Goal: Entertainment & Leisure: Consume media (video, audio)

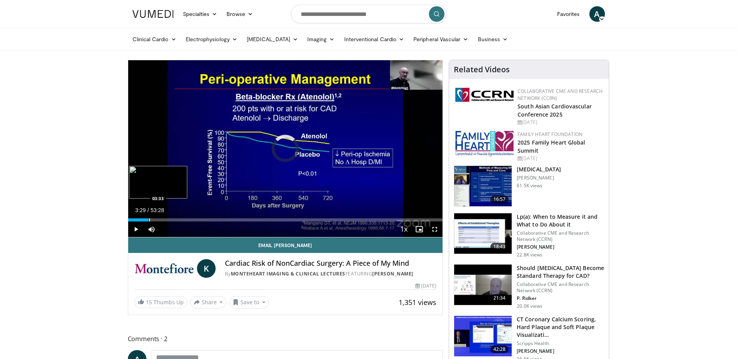
click at [149, 220] on div "Progress Bar" at bounding box center [149, 219] width 1 height 3
click at [155, 220] on div "Progress Bar" at bounding box center [155, 219] width 1 height 3
click at [170, 218] on div "Progress Bar" at bounding box center [170, 219] width 1 height 3
click at [166, 219] on div "Progress Bar" at bounding box center [166, 219] width 1 height 3
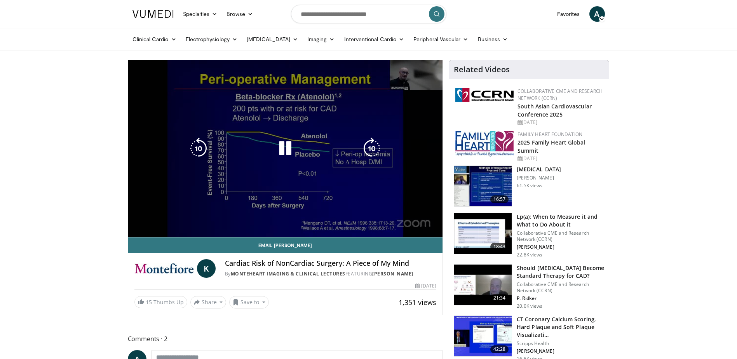
click at [173, 234] on div "Progress Bar" at bounding box center [169, 235] width 7 height 3
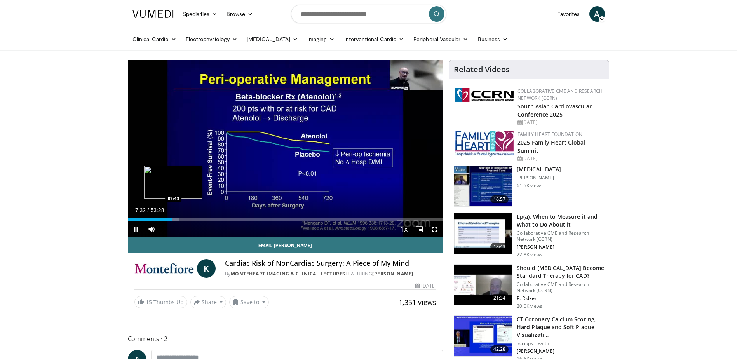
click at [174, 220] on div "Progress Bar" at bounding box center [174, 219] width 1 height 3
click at [178, 220] on div "Progress Bar" at bounding box center [178, 219] width 1 height 3
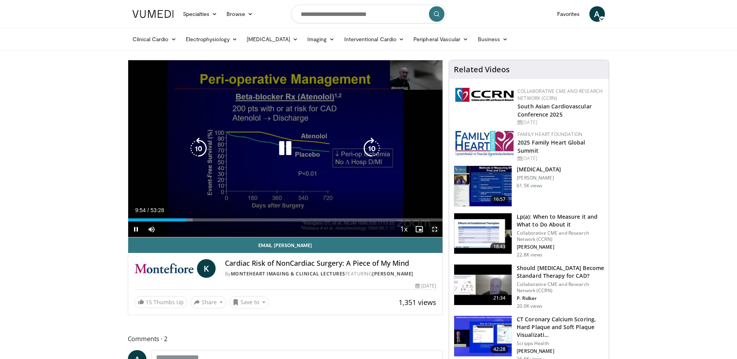
drag, startPoint x: 434, startPoint y: 228, endPoint x: 436, endPoint y: 271, distance: 43.6
click at [434, 228] on span "Video Player" at bounding box center [435, 230] width 16 height 16
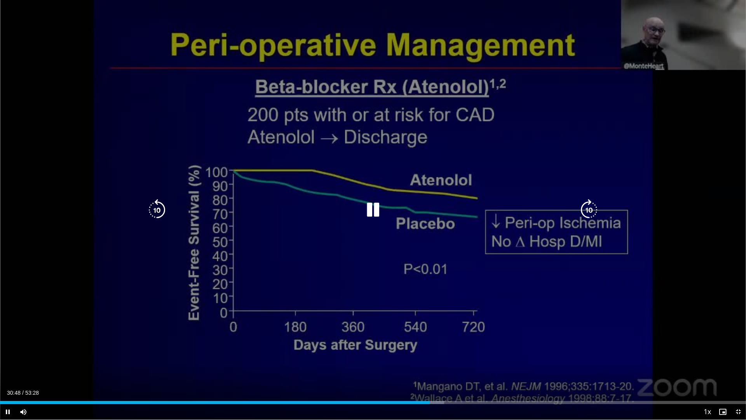
click at [363, 325] on div "10 seconds Tap to unmute" at bounding box center [373, 209] width 746 height 419
click at [370, 209] on icon "Video Player" at bounding box center [373, 210] width 22 height 22
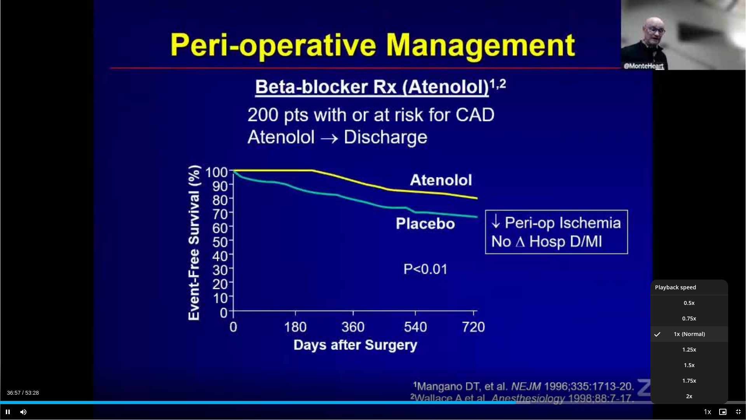
click at [711, 359] on span "Video Player" at bounding box center [707, 412] width 11 height 16
click at [680, 359] on li "1.5x" at bounding box center [690, 365] width 78 height 16
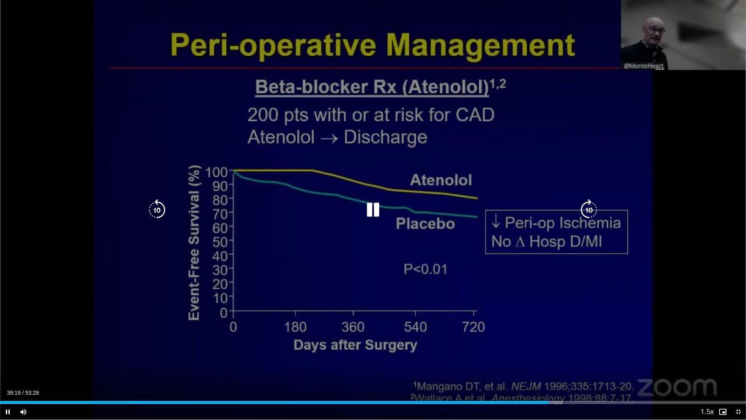
click at [376, 208] on icon "Video Player" at bounding box center [373, 210] width 22 height 22
click at [374, 206] on icon "Video Player" at bounding box center [373, 210] width 22 height 22
click at [376, 208] on icon "Video Player" at bounding box center [373, 210] width 22 height 22
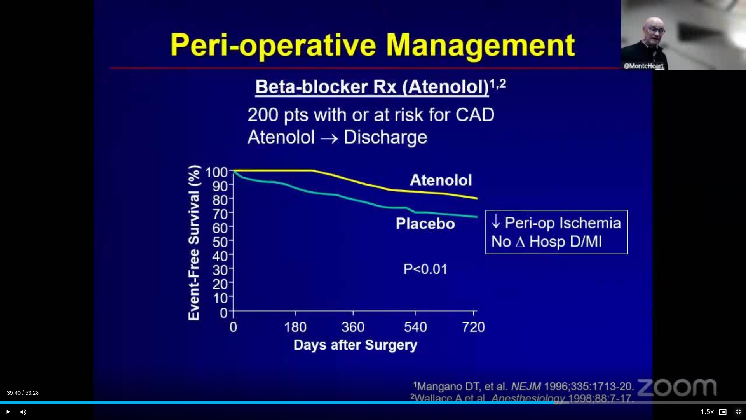
click at [738, 359] on span "Video Player" at bounding box center [739, 412] width 16 height 16
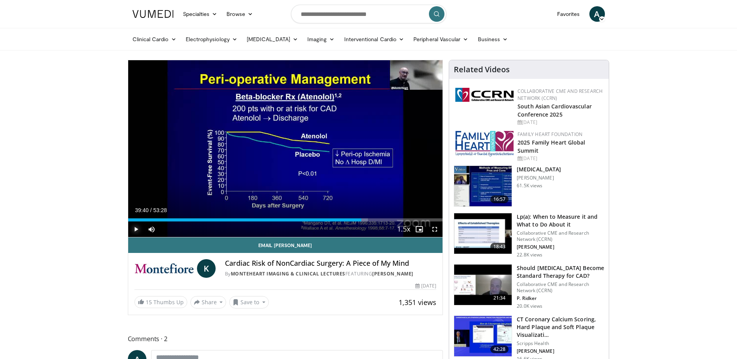
click at [135, 227] on span "Video Player" at bounding box center [136, 230] width 16 height 16
click at [438, 230] on span "Video Player" at bounding box center [435, 230] width 16 height 16
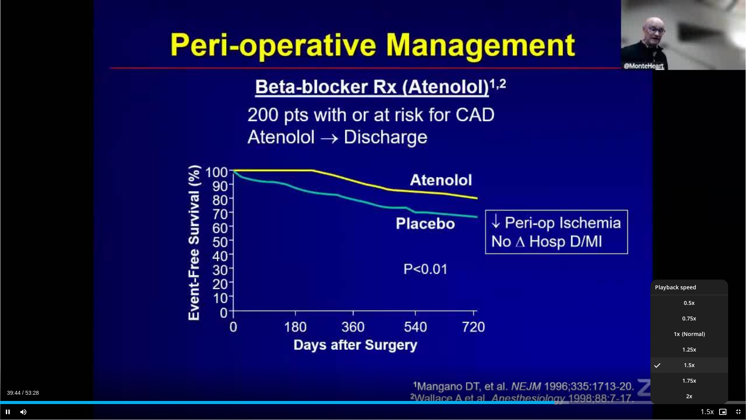
click at [711, 359] on span "Video Player" at bounding box center [707, 412] width 11 height 16
click at [674, 347] on li "1.25x" at bounding box center [690, 350] width 78 height 16
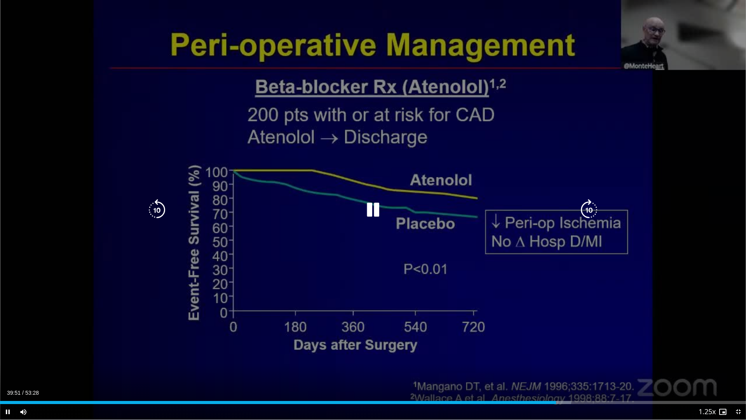
click at [446, 307] on div "10 seconds Tap to unmute" at bounding box center [373, 209] width 746 height 419
click at [370, 211] on icon "Video Player" at bounding box center [373, 210] width 22 height 22
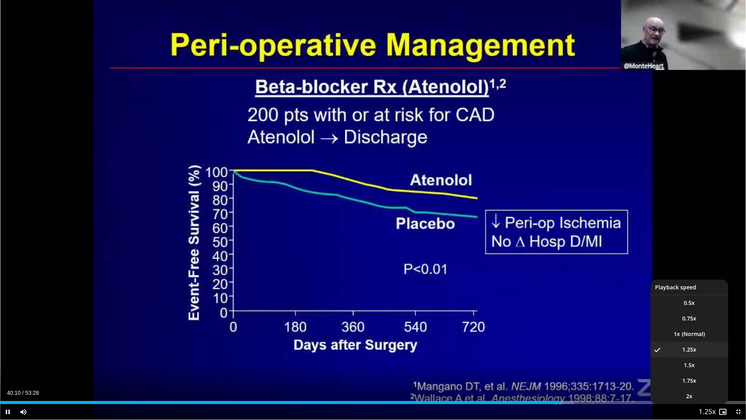
click at [714, 359] on button "Playback Rate" at bounding box center [708, 412] width 16 height 16
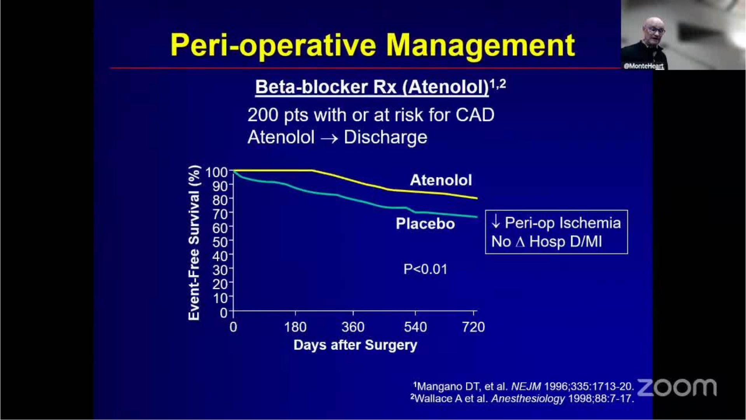
click at [714, 359] on video-js "**********" at bounding box center [373, 210] width 746 height 420
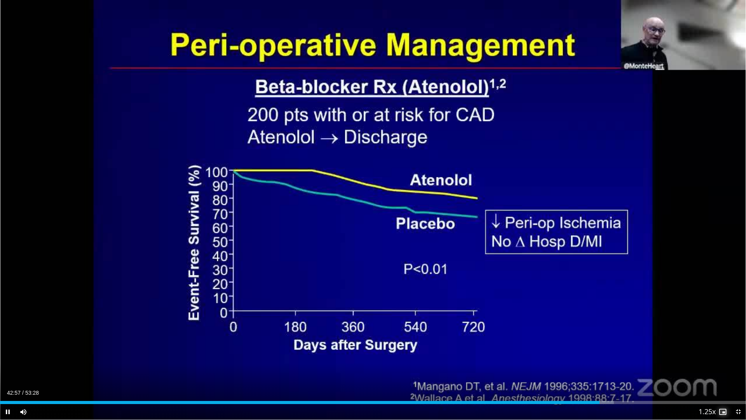
click at [716, 359] on span "Video Player" at bounding box center [723, 412] width 16 height 16
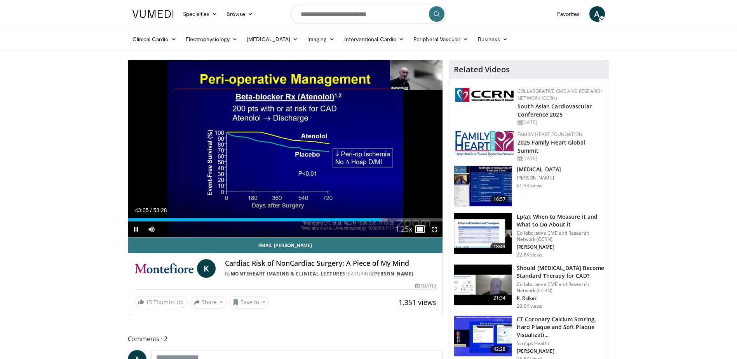
click at [437, 230] on span "Video Player" at bounding box center [435, 230] width 16 height 16
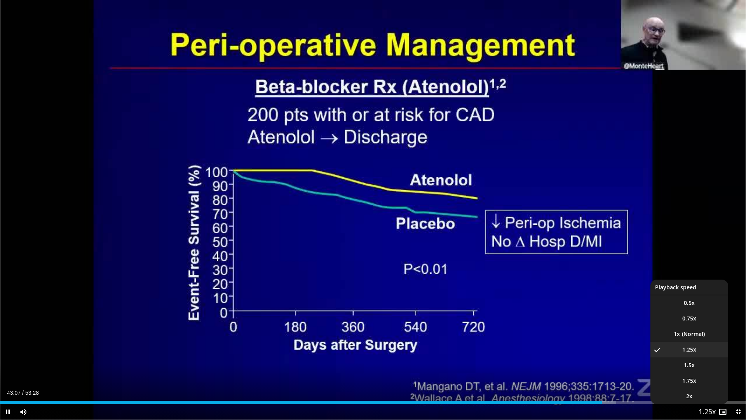
click at [706, 359] on span "Video Player" at bounding box center [707, 412] width 11 height 16
click at [670, 333] on li "1x" at bounding box center [690, 334] width 78 height 16
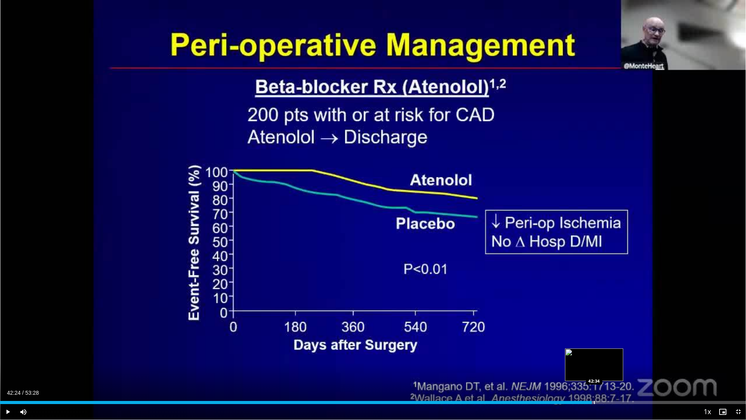
click at [592, 359] on div "Loaded : 79.36% 42:24 42:34" at bounding box center [373, 402] width 746 height 3
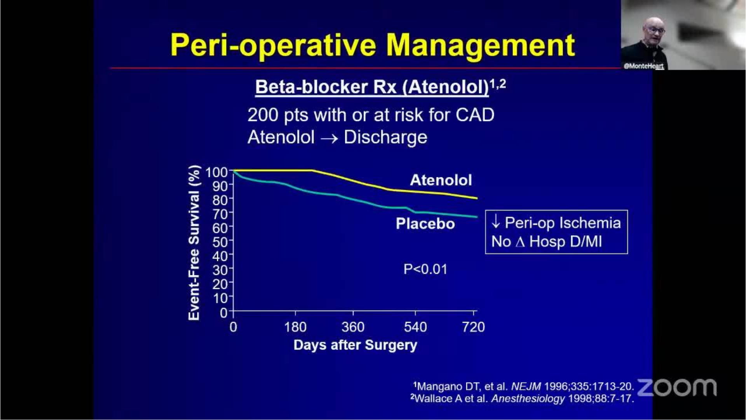
click at [583, 359] on video-js "**********" at bounding box center [373, 210] width 746 height 420
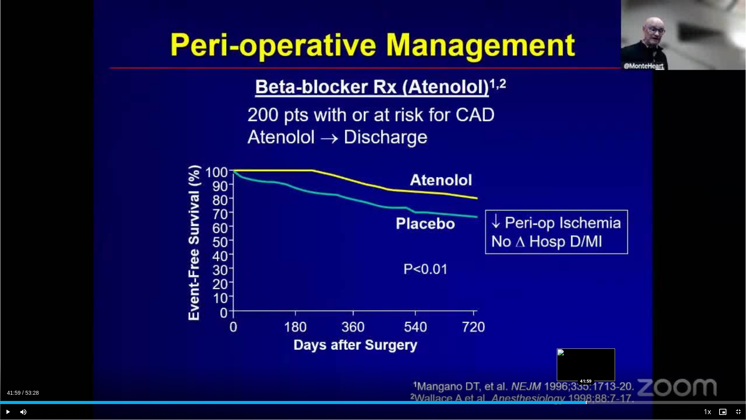
click at [586, 359] on div "Progress Bar" at bounding box center [586, 402] width 1 height 3
click at [584, 359] on div "Progress Bar" at bounding box center [584, 402] width 1 height 3
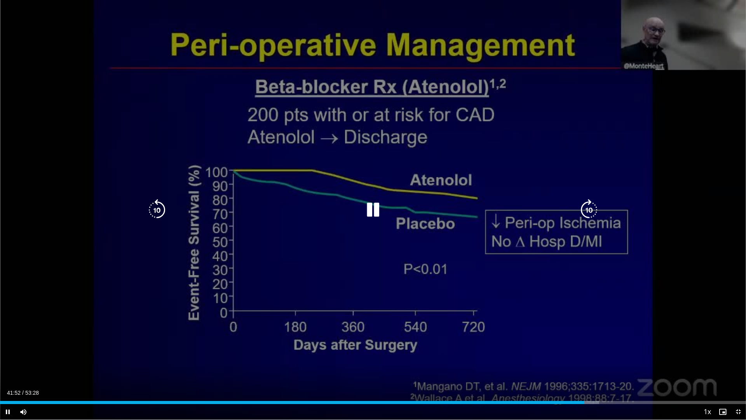
click at [378, 209] on icon "Video Player" at bounding box center [373, 210] width 22 height 22
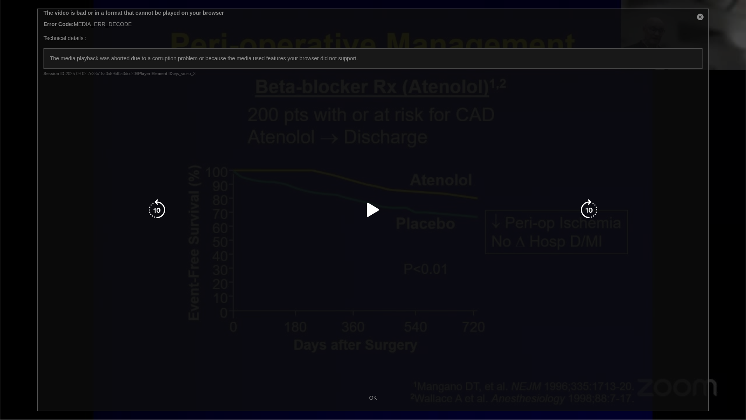
click at [375, 208] on icon "Video Player" at bounding box center [373, 210] width 22 height 22
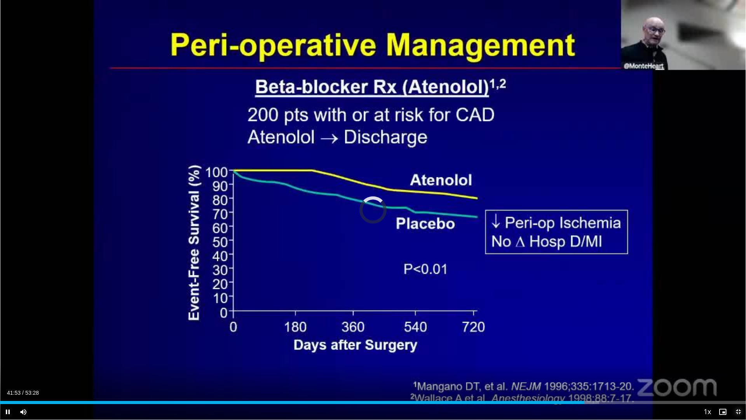
click at [739, 359] on span "Video Player" at bounding box center [739, 412] width 16 height 16
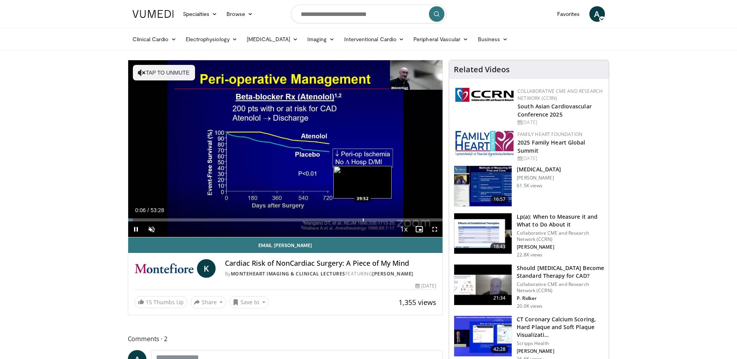
click at [363, 219] on div "Progress Bar" at bounding box center [363, 219] width 1 height 3
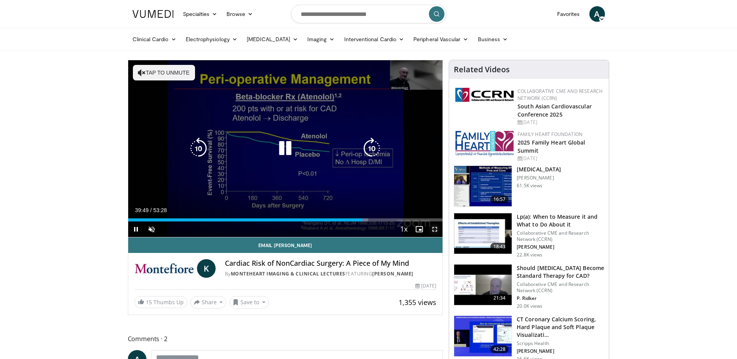
drag, startPoint x: 431, startPoint y: 229, endPoint x: 433, endPoint y: 269, distance: 40.5
click at [431, 229] on span "Video Player" at bounding box center [435, 230] width 16 height 16
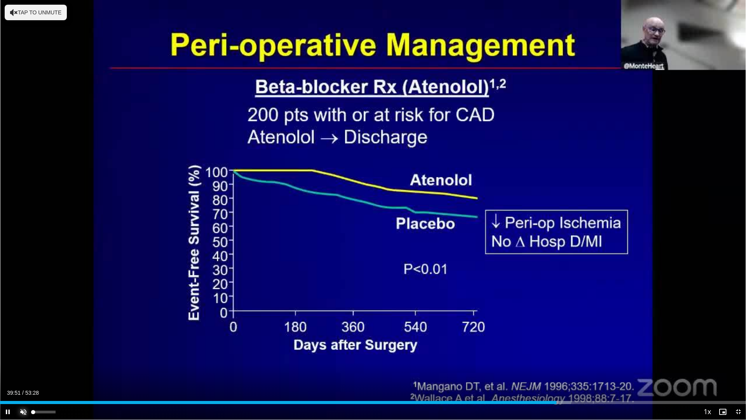
click at [26, 359] on span "Video Player" at bounding box center [24, 412] width 16 height 16
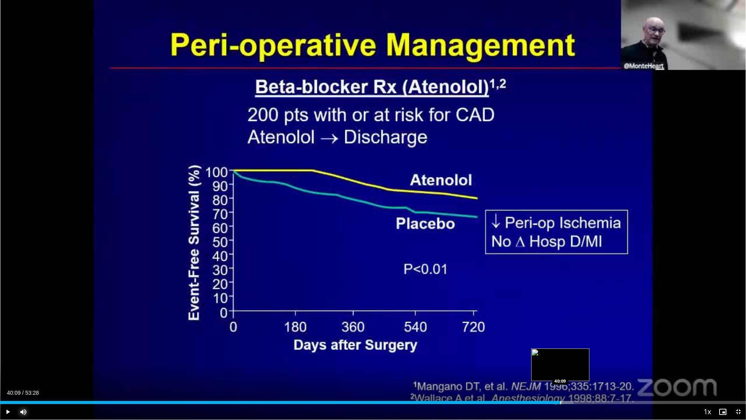
click at [560, 359] on div "Progress Bar" at bounding box center [560, 402] width 1 height 3
click at [564, 359] on div "Progress Bar" at bounding box center [564, 402] width 1 height 3
click at [7, 359] on span "Video Player" at bounding box center [8, 412] width 16 height 16
click at [562, 359] on div "Progress Bar" at bounding box center [562, 402] width 1 height 3
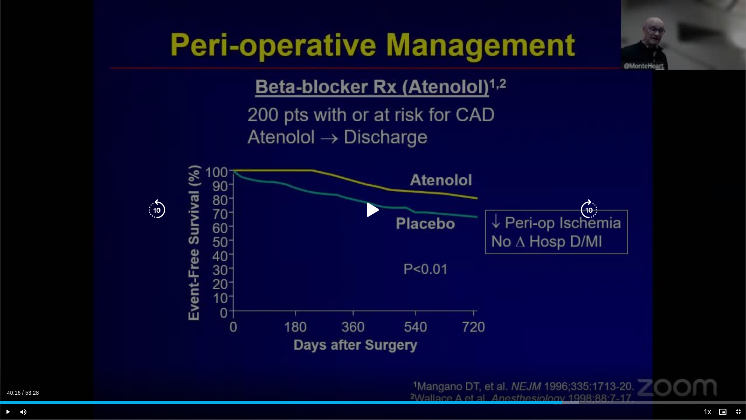
click at [369, 208] on icon "Video Player" at bounding box center [373, 210] width 22 height 22
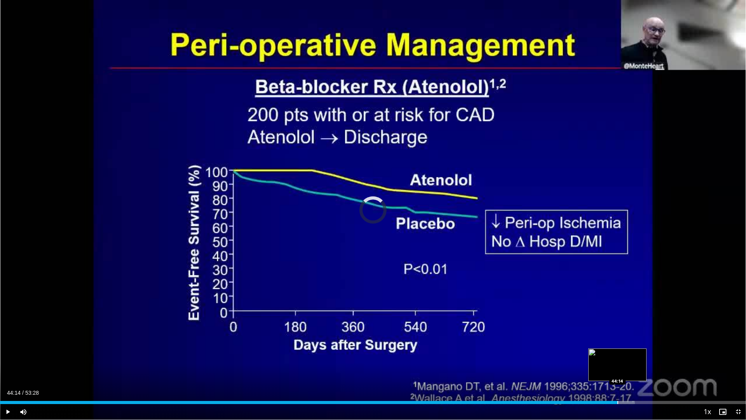
click at [618, 359] on div "Progress Bar" at bounding box center [618, 402] width 1 height 3
click at [611, 359] on div "Progress Bar" at bounding box center [611, 402] width 1 height 3
click at [608, 359] on div "Progress Bar" at bounding box center [608, 402] width 1 height 3
click at [605, 359] on div "Progress Bar" at bounding box center [605, 402] width 1 height 3
click at [613, 359] on div "Progress Bar" at bounding box center [613, 402] width 1 height 3
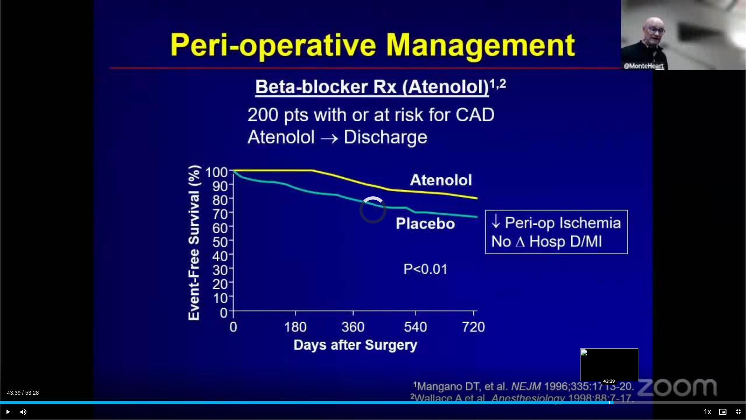
click at [609, 359] on div "Progress Bar" at bounding box center [609, 402] width 1 height 3
click at [606, 359] on div "Progress Bar" at bounding box center [606, 402] width 1 height 3
click at [9, 359] on span "Video Player" at bounding box center [8, 412] width 16 height 16
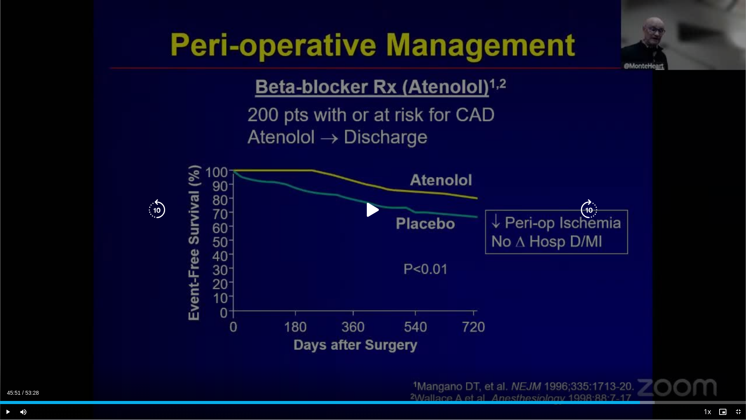
click at [374, 207] on icon "Video Player" at bounding box center [373, 210] width 22 height 22
click at [590, 209] on icon "Video Player" at bounding box center [589, 210] width 22 height 22
click at [591, 212] on icon "Video Player" at bounding box center [589, 210] width 22 height 22
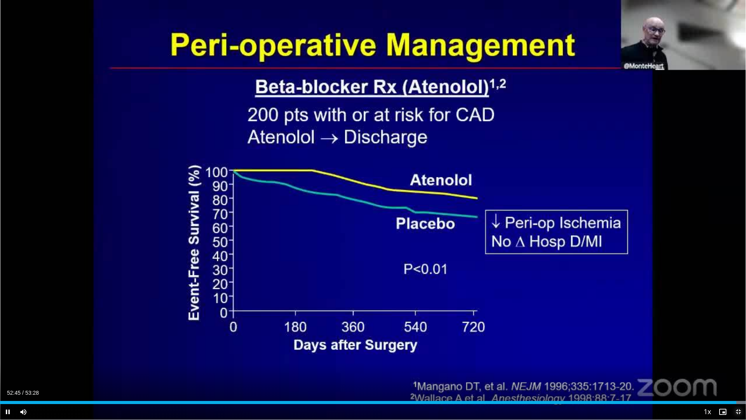
click at [737, 359] on span "Video Player" at bounding box center [739, 412] width 16 height 16
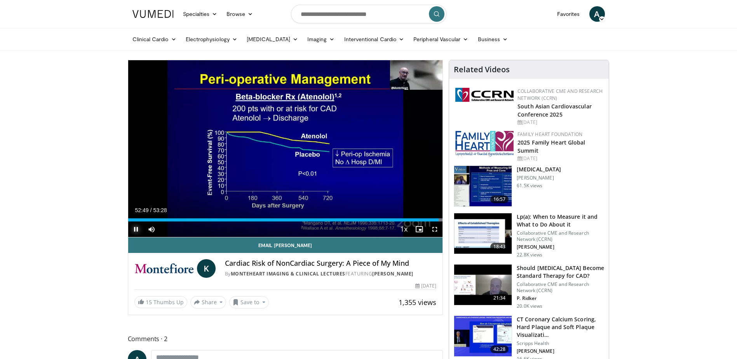
click at [139, 229] on span "Video Player" at bounding box center [136, 230] width 16 height 16
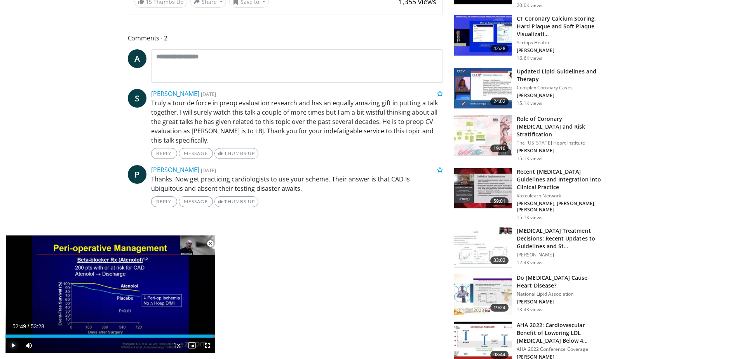
scroll to position [311, 0]
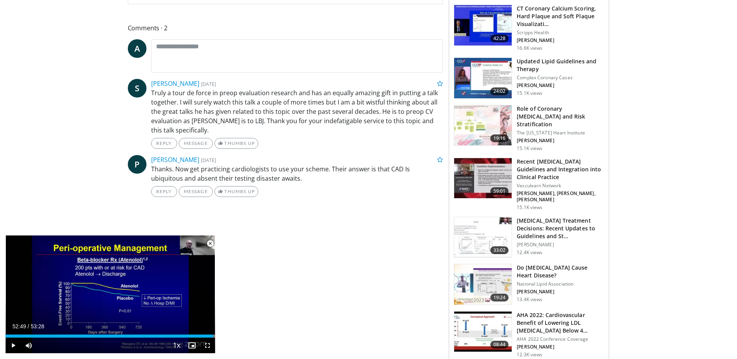
click at [213, 245] on span "Video Player" at bounding box center [211, 244] width 16 height 16
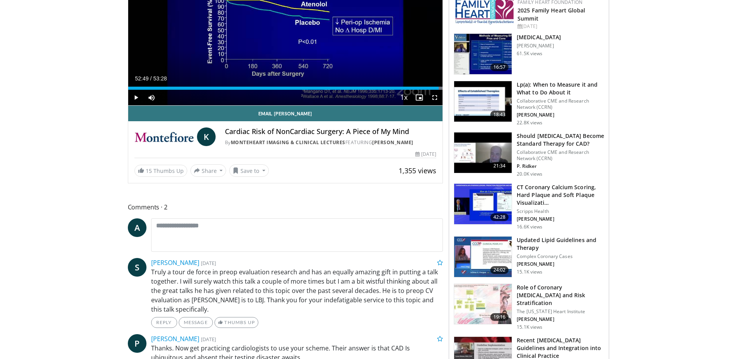
scroll to position [11, 0]
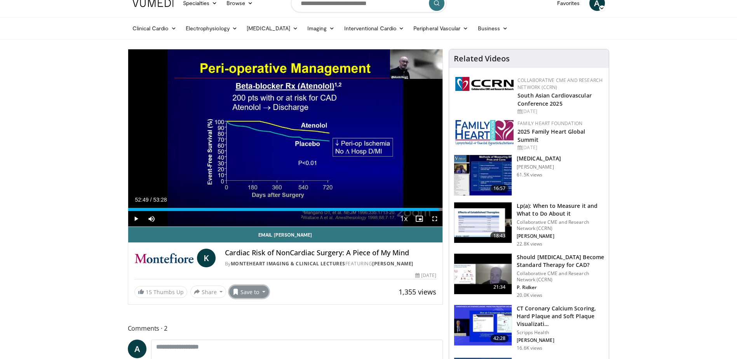
click at [253, 292] on button "Save to" at bounding box center [249, 292] width 40 height 12
click at [288, 281] on div "Email Kim K Cardiac Risk of NonCardiac Surgery: A Piece of My Mind By MonteHear…" at bounding box center [285, 262] width 315 height 71
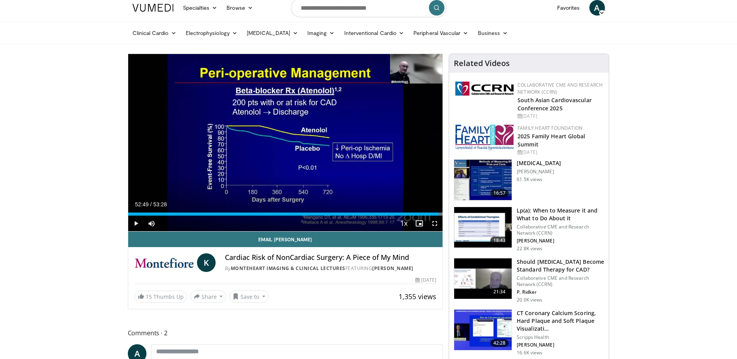
scroll to position [0, 0]
